Goal: Transaction & Acquisition: Obtain resource

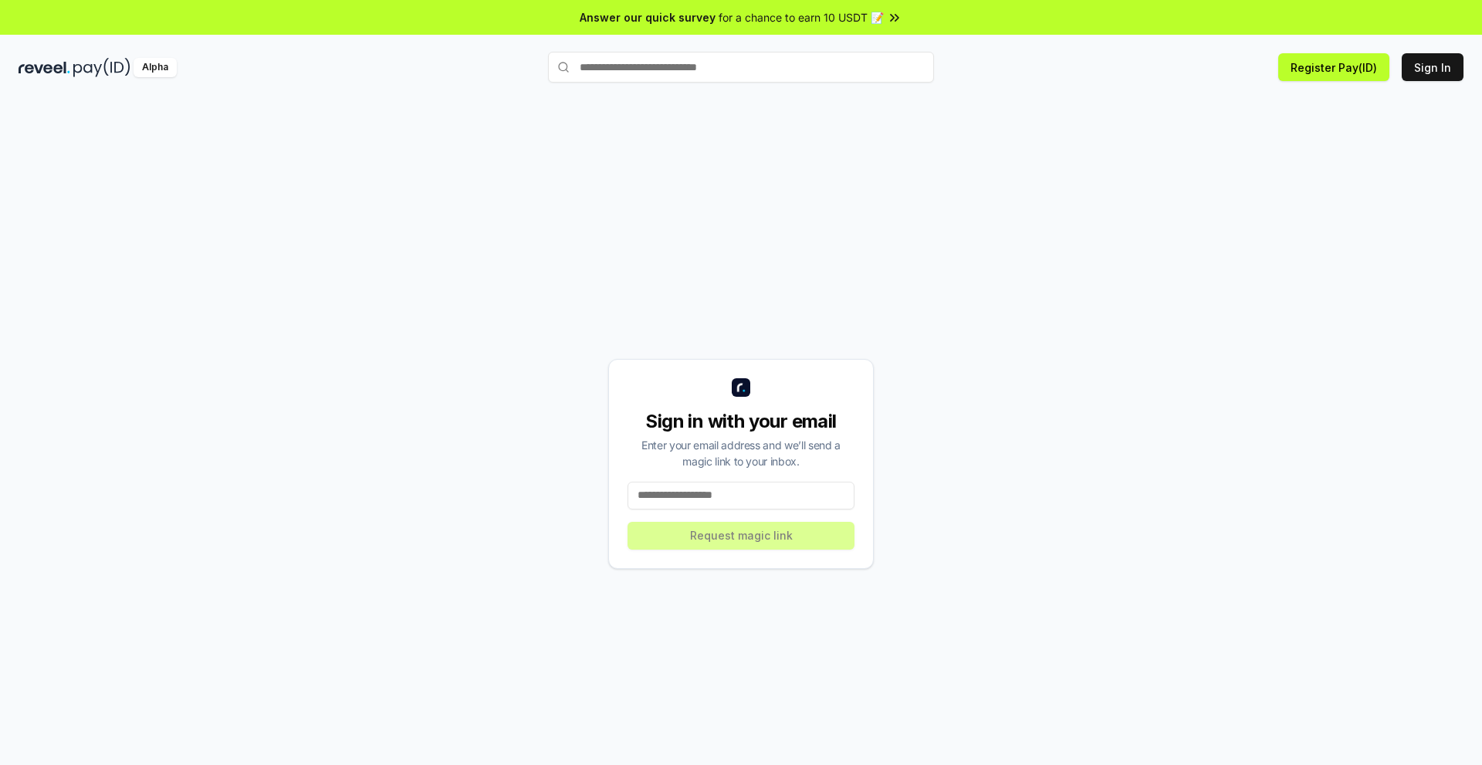
click at [725, 501] on input at bounding box center [740, 496] width 227 height 28
click at [727, 495] on input "**********" at bounding box center [740, 496] width 227 height 28
type input "**********"
click at [735, 536] on button "Request magic link" at bounding box center [740, 536] width 227 height 28
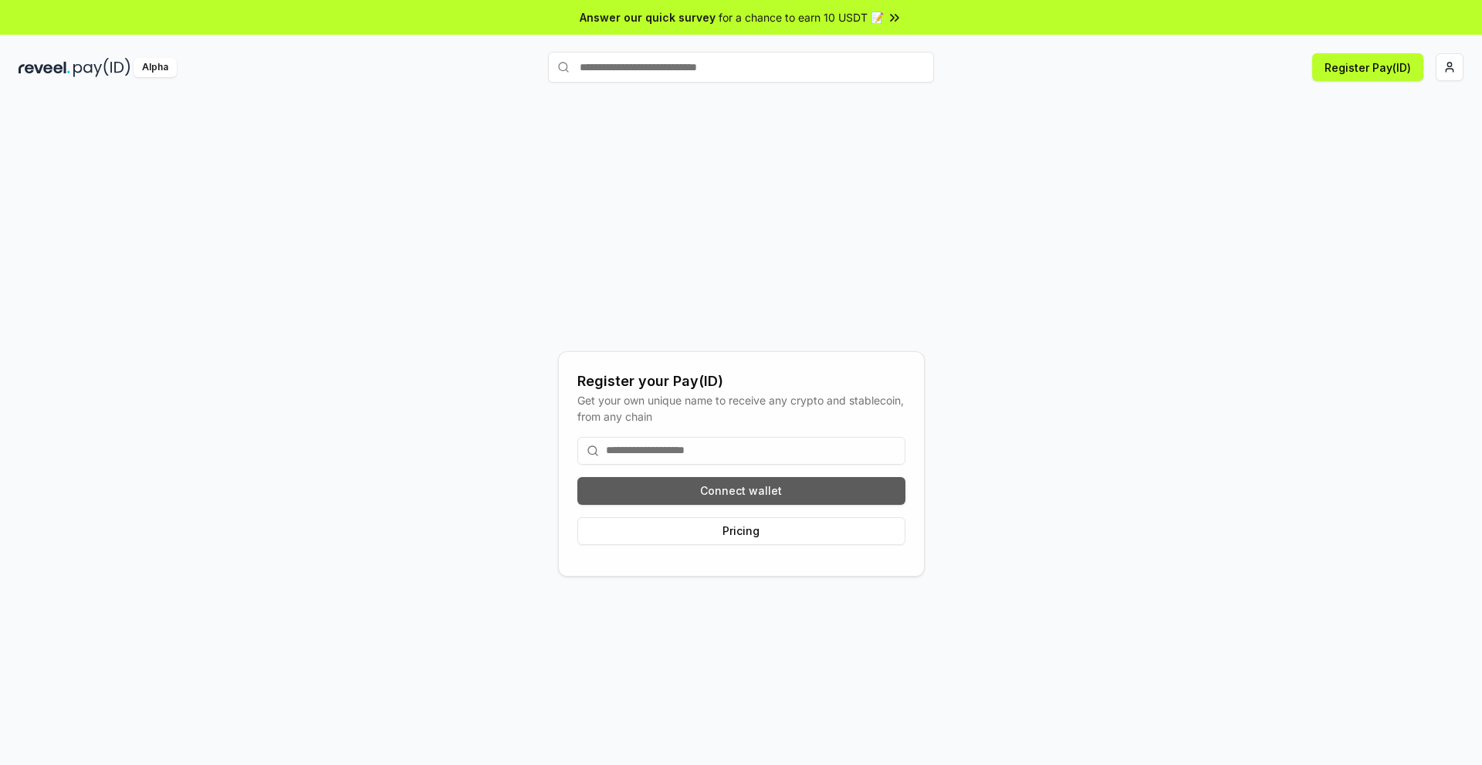
click at [693, 484] on button "Connect wallet" at bounding box center [741, 491] width 328 height 28
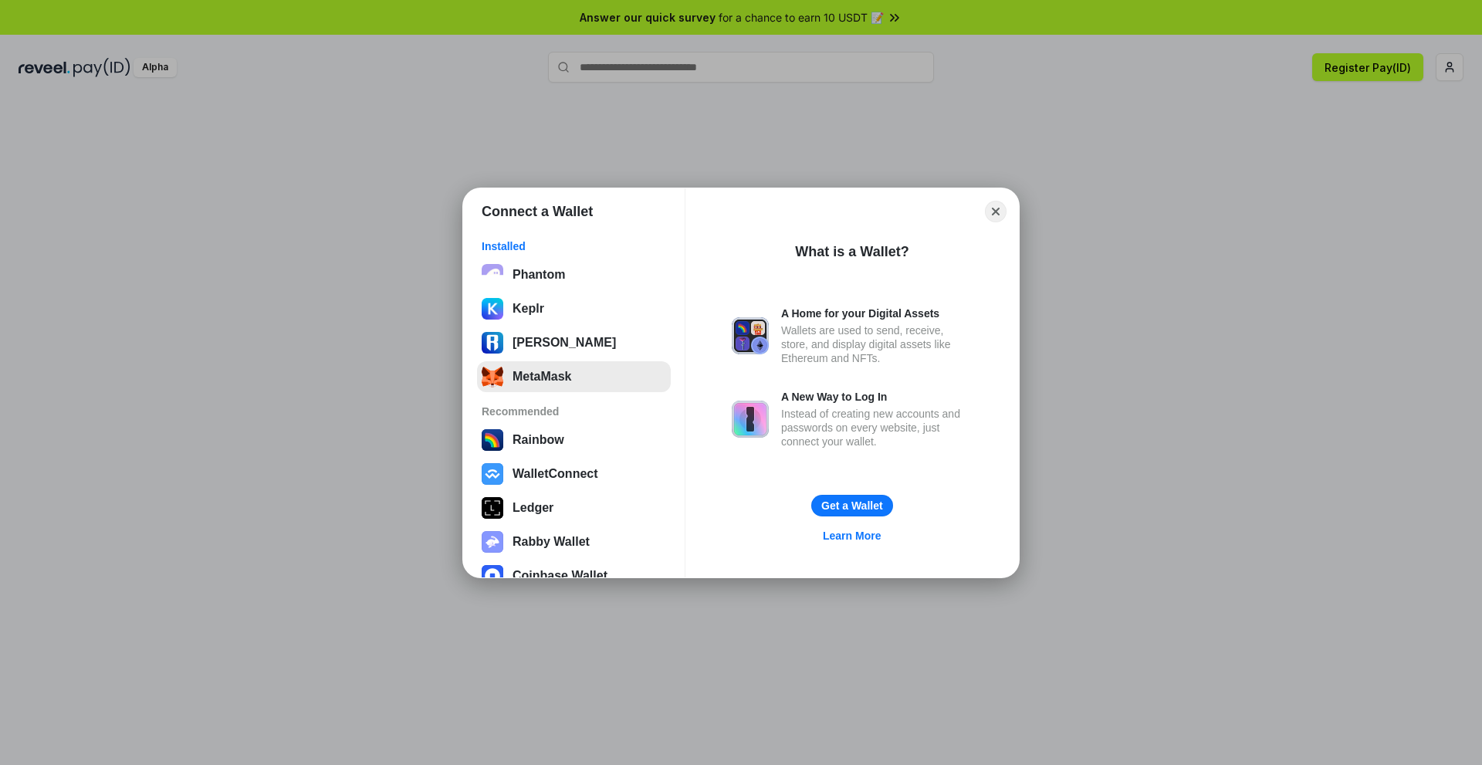
click at [527, 380] on button "MetaMask" at bounding box center [574, 376] width 194 height 31
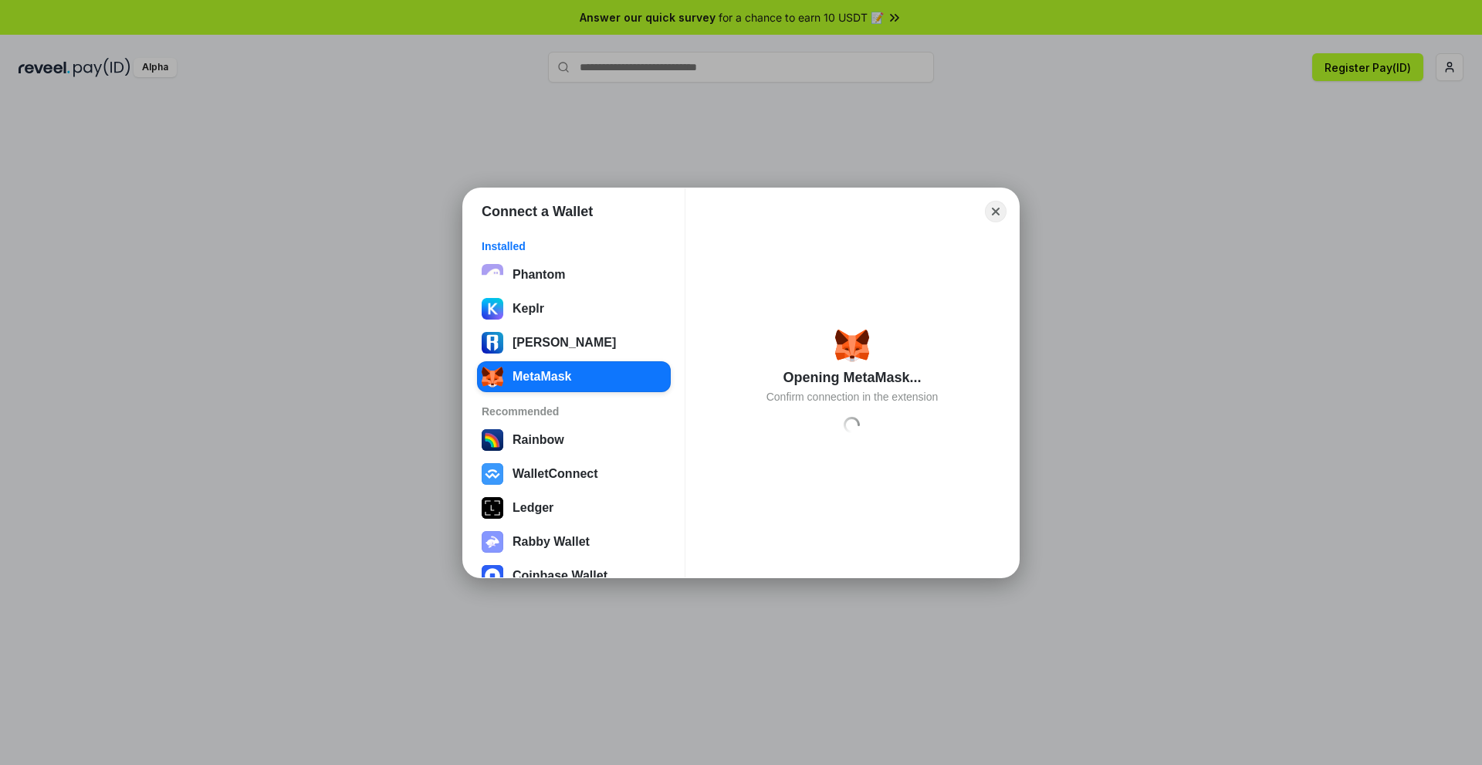
click at [999, 117] on div "Connect a Wallet Installed Phantom Keplr Ronin Wallet MetaMask Recommended Rain…" at bounding box center [741, 382] width 1790 height 1073
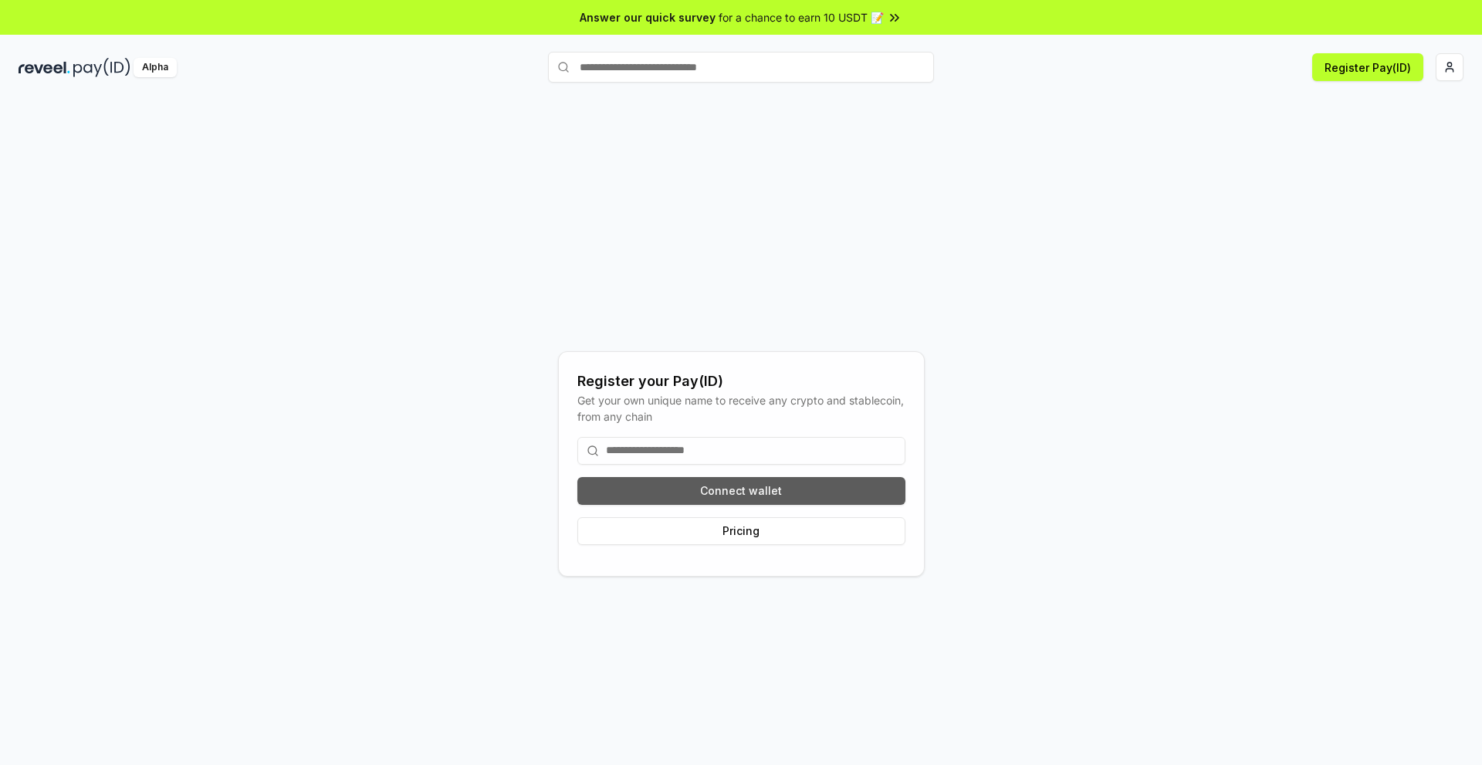
click at [705, 492] on button "Connect wallet" at bounding box center [741, 491] width 328 height 28
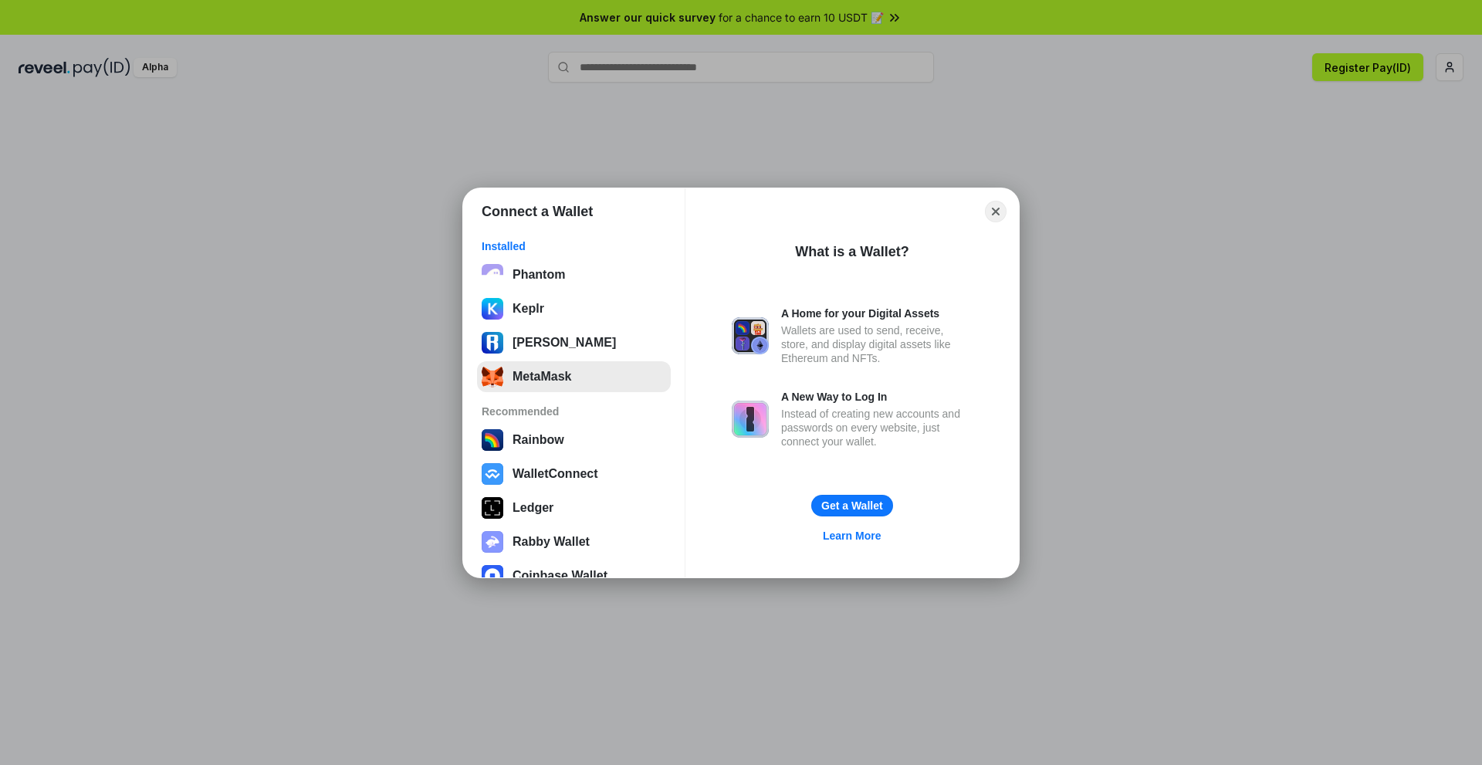
click at [583, 384] on button "MetaMask" at bounding box center [574, 376] width 194 height 31
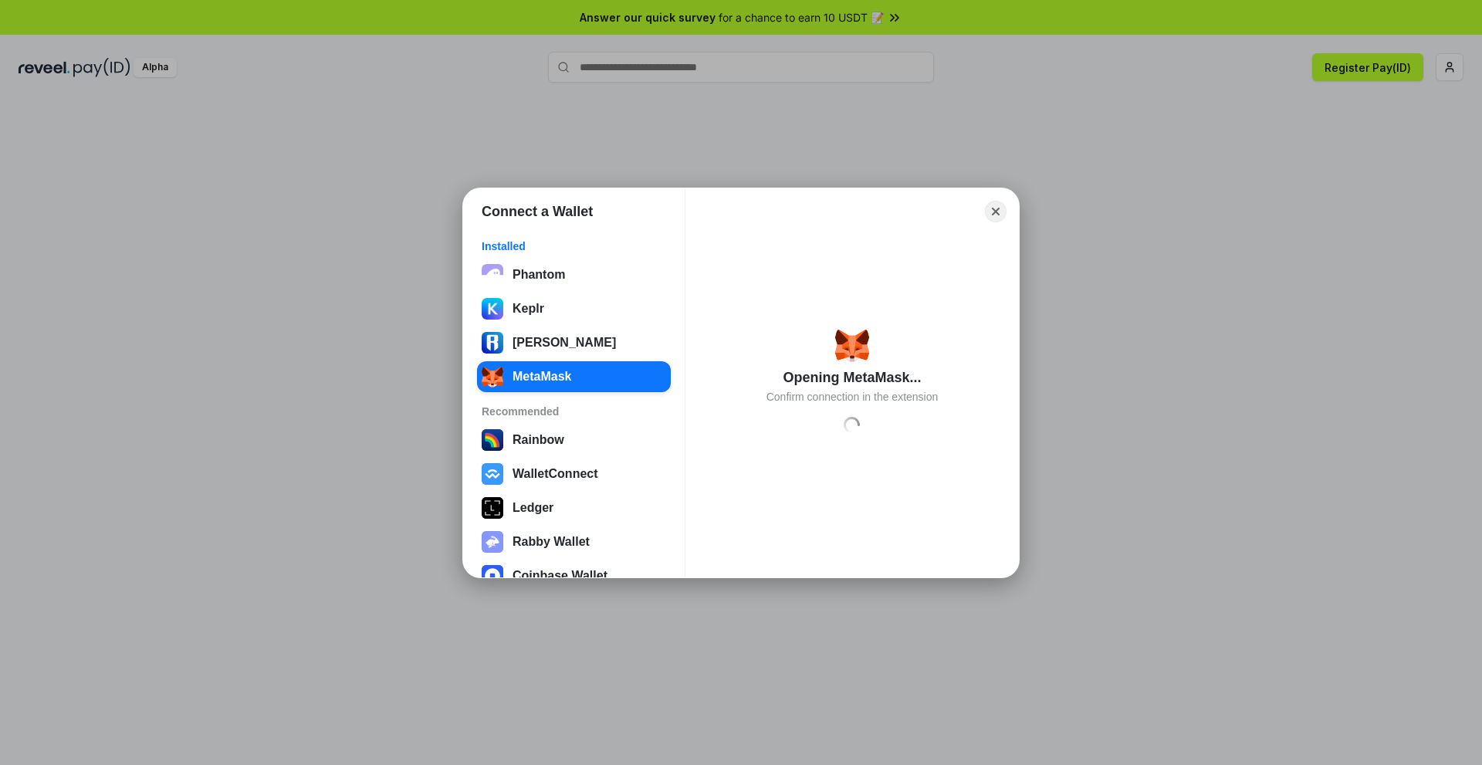
click at [1278, 246] on div "Connect a Wallet Installed Phantom Keplr Ronin Wallet MetaMask Recommended Rain…" at bounding box center [741, 382] width 1790 height 1073
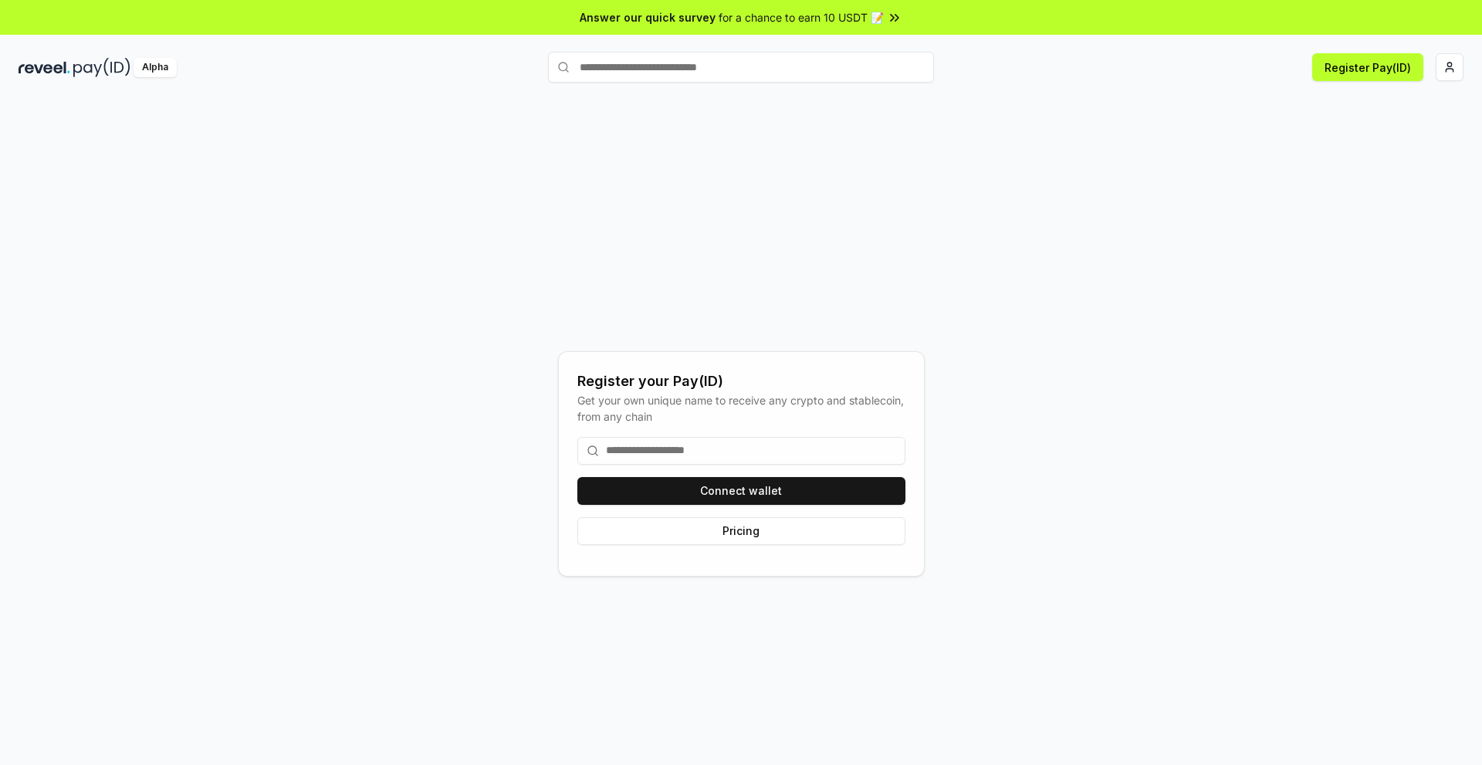
click at [978, 103] on div "Register your Pay(ID) Get your own unique name to receive any crypto and stable…" at bounding box center [741, 447] width 1482 height 721
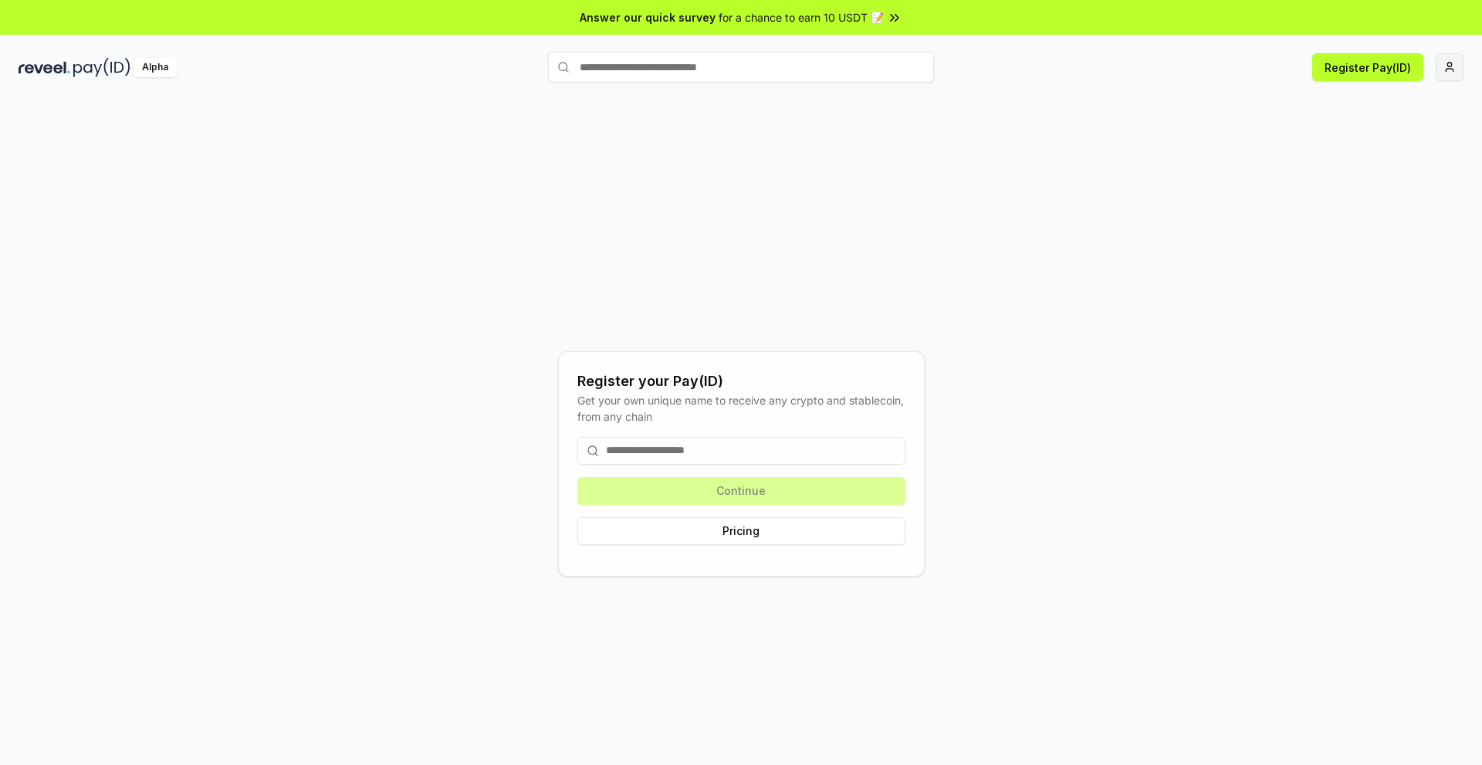
click at [1446, 64] on html "Answer our quick survey for a chance to earn 10 USDT 📝 Alpha Register Pay(ID) R…" at bounding box center [741, 382] width 1482 height 765
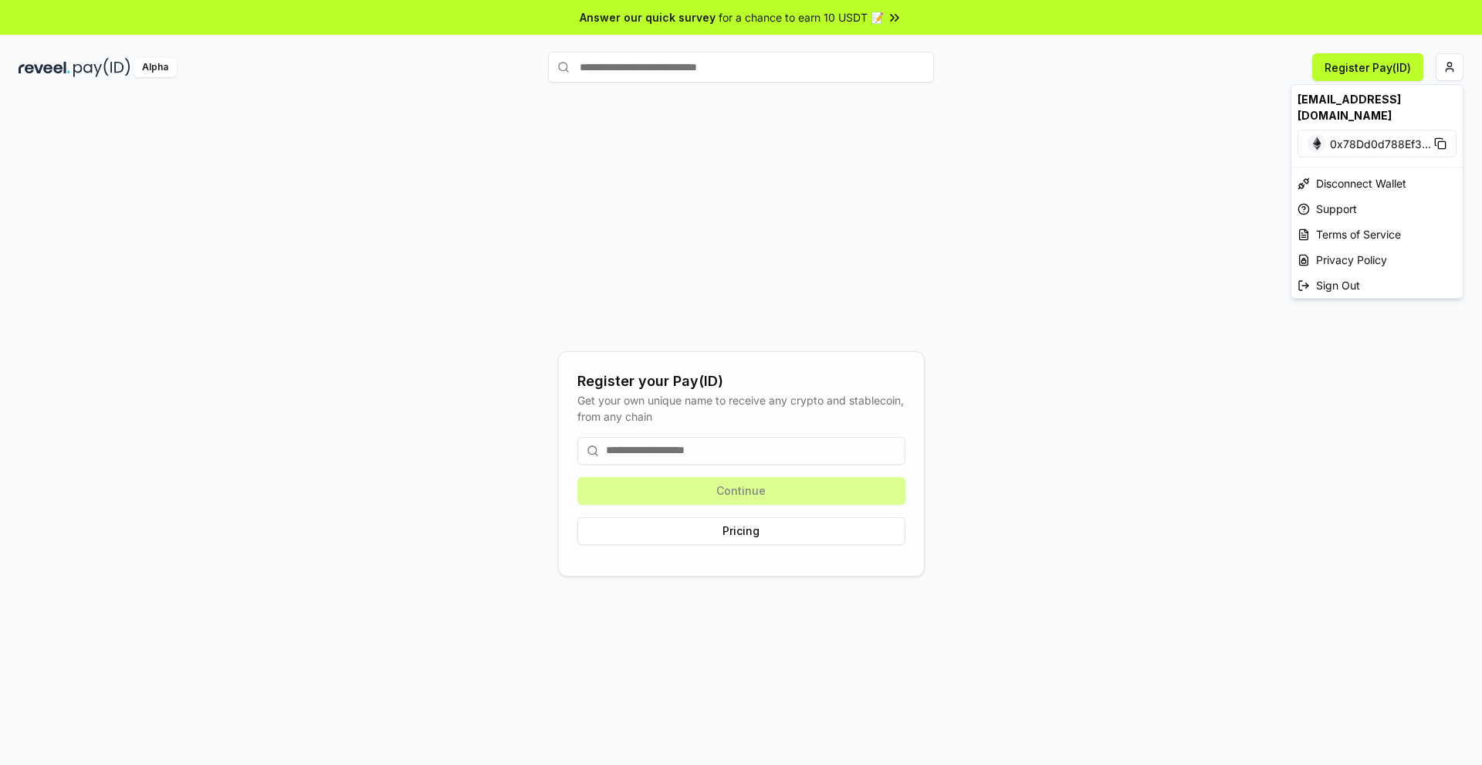
click at [1140, 83] on html "Answer our quick survey for a chance to earn 10 USDT 📝 Alpha Register Pay(ID) R…" at bounding box center [741, 382] width 1482 height 765
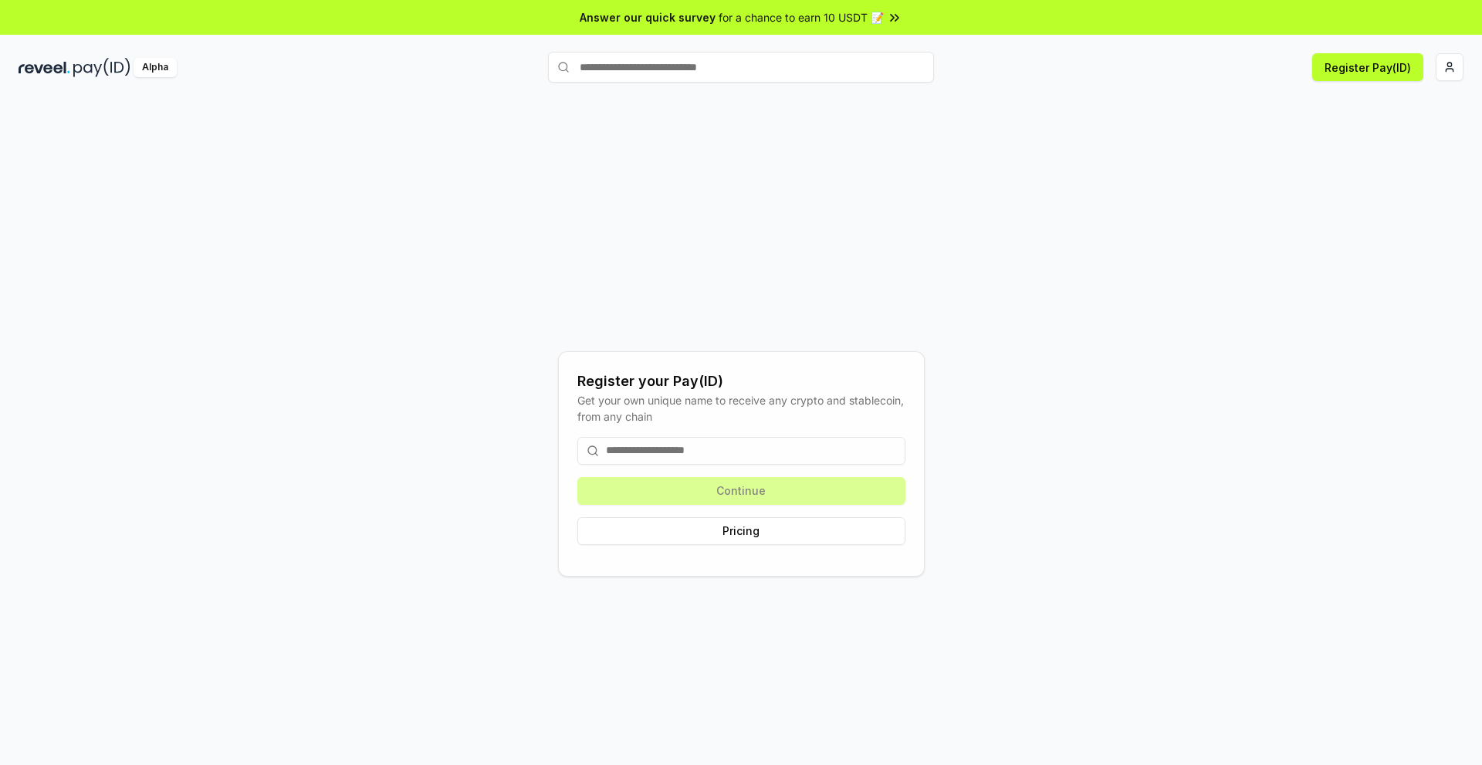
click at [680, 441] on input at bounding box center [741, 451] width 328 height 28
type input "*"
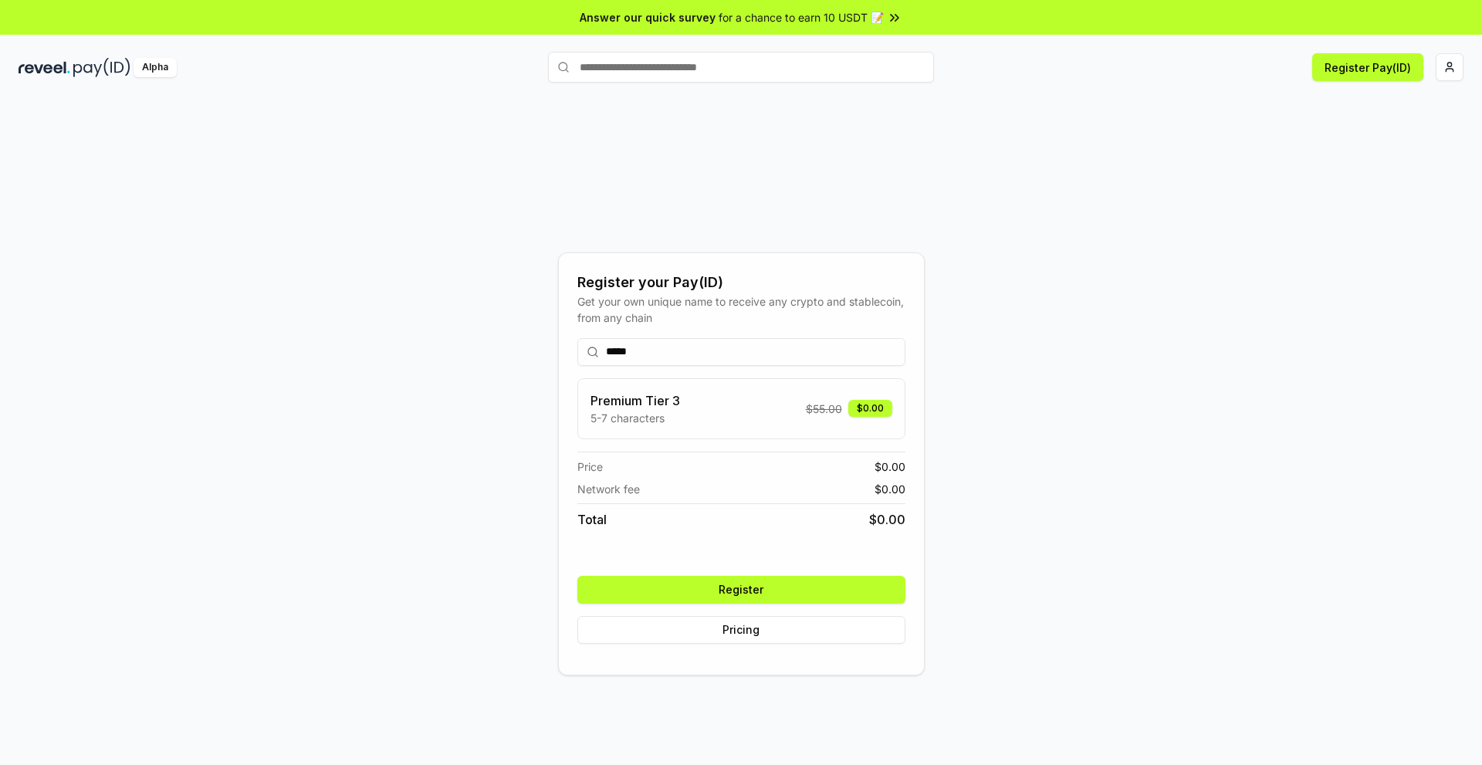
type input "*****"
click at [727, 591] on button "Register" at bounding box center [741, 590] width 328 height 28
